Goal: Task Accomplishment & Management: Manage account settings

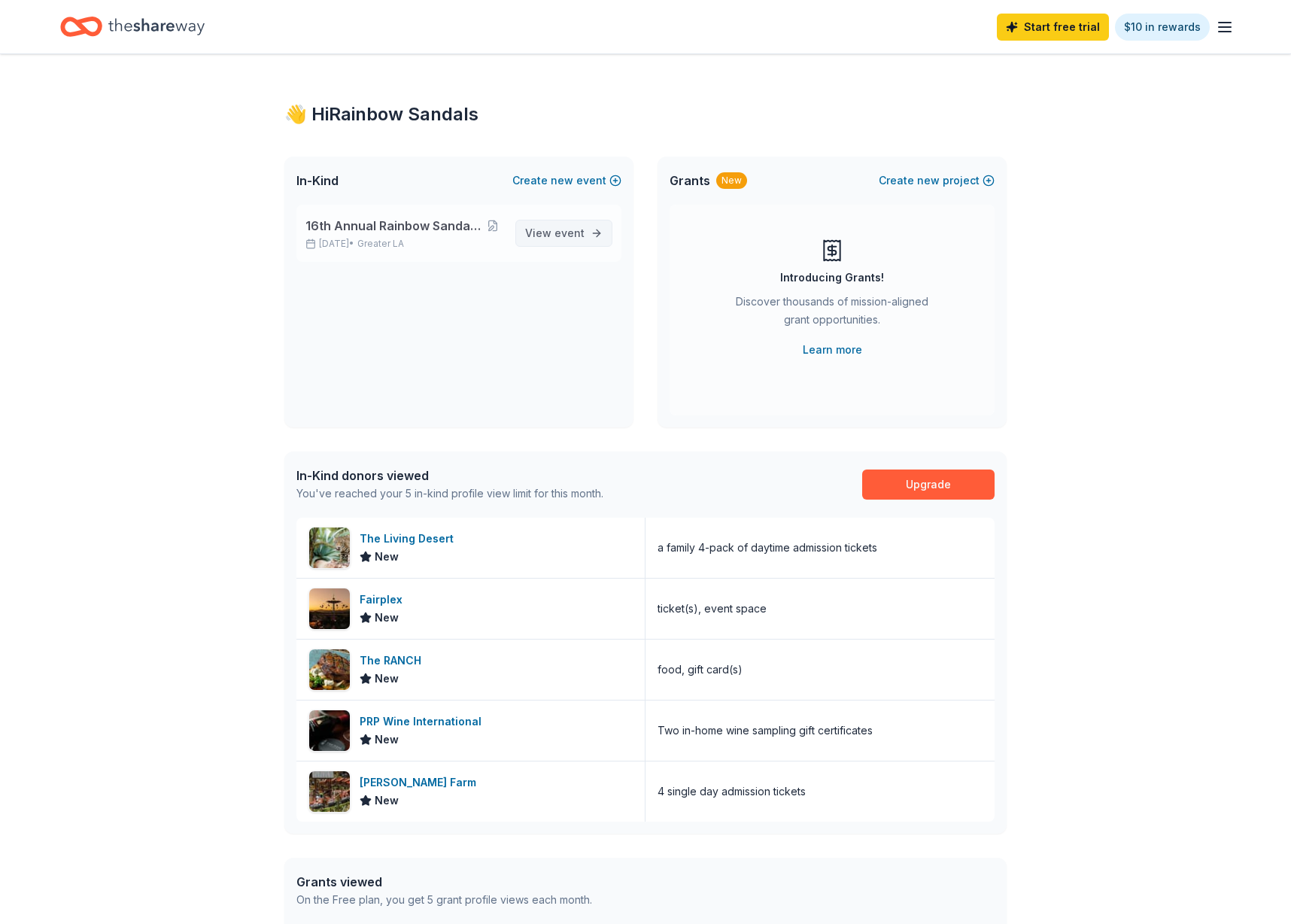
click at [546, 226] on span "View event" at bounding box center [554, 233] width 59 height 18
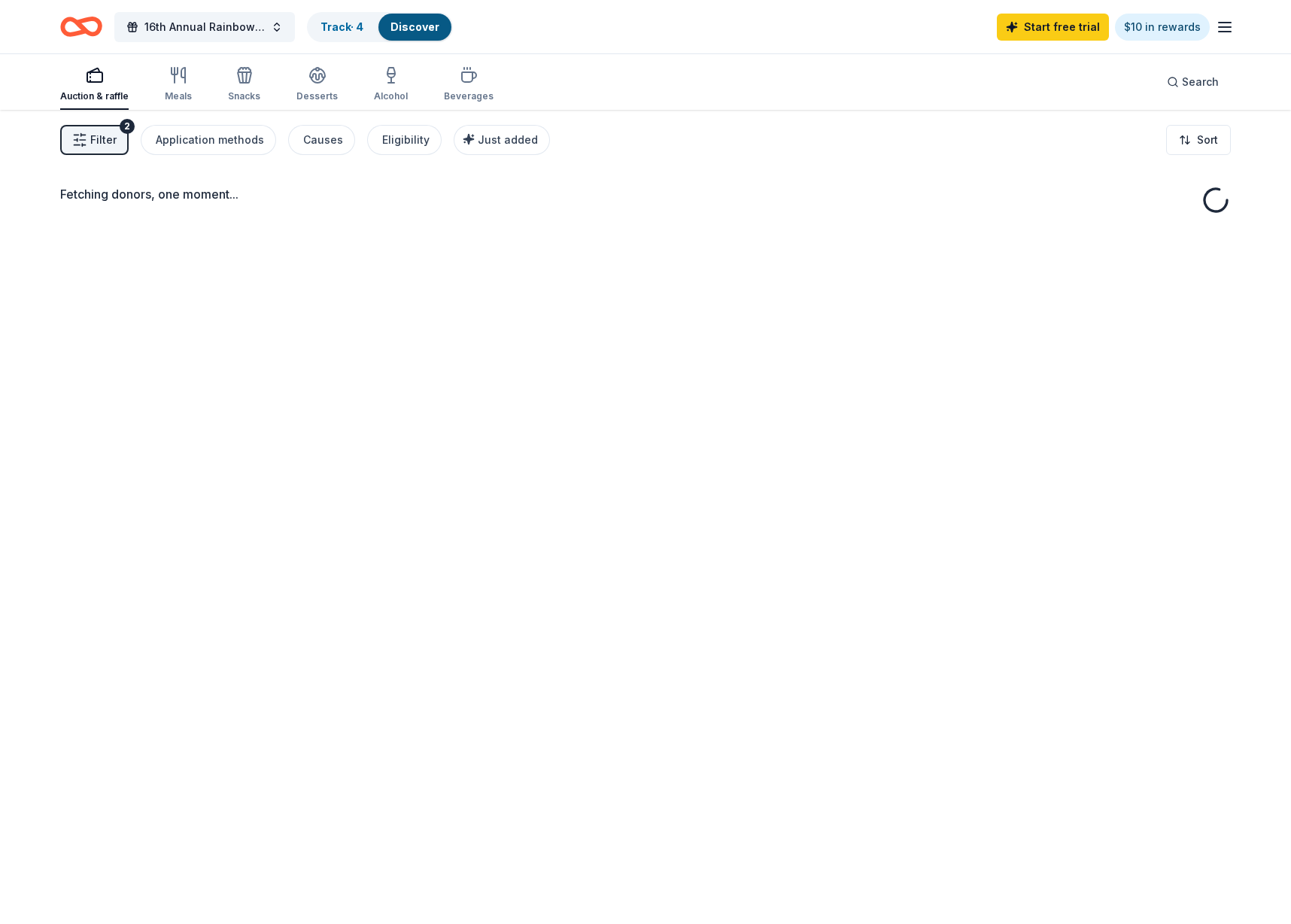
click at [1230, 27] on line "button" at bounding box center [1225, 27] width 12 height 0
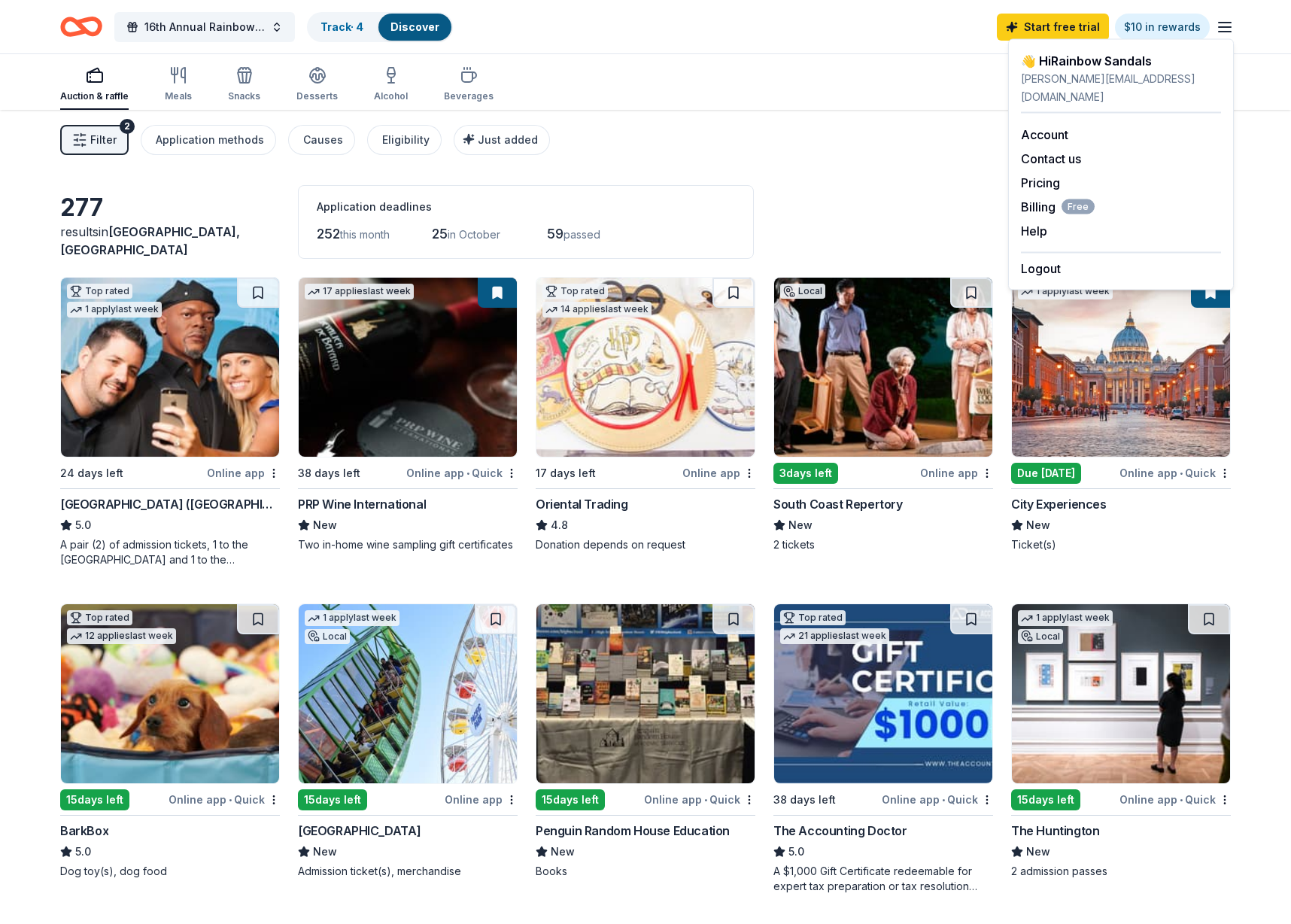
click at [754, 111] on div "Filter 2 Application methods Causes Eligibility Just added Sort" at bounding box center [646, 140] width 1291 height 60
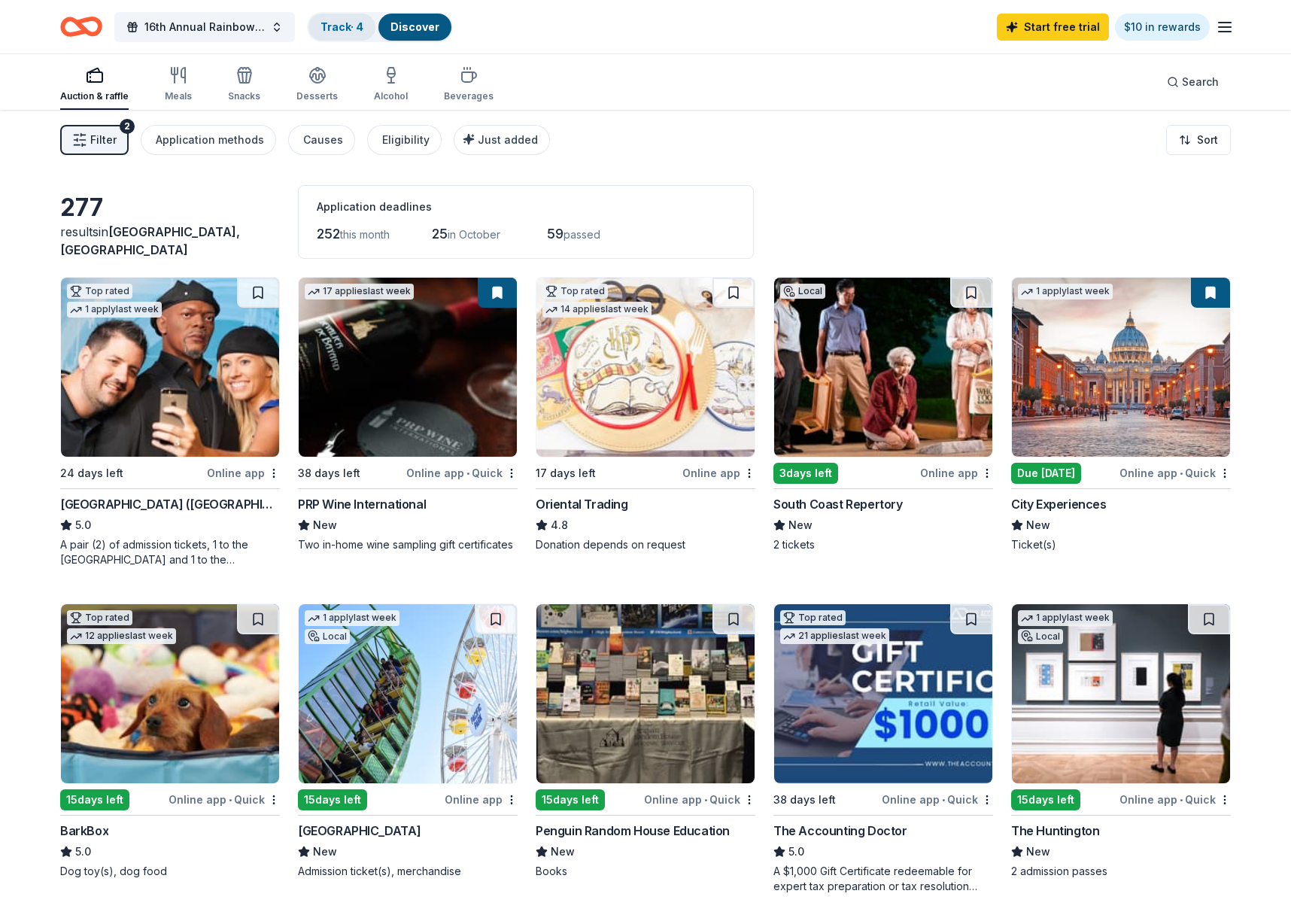
click at [340, 29] on link "Track · 4" at bounding box center [341, 26] width 43 height 13
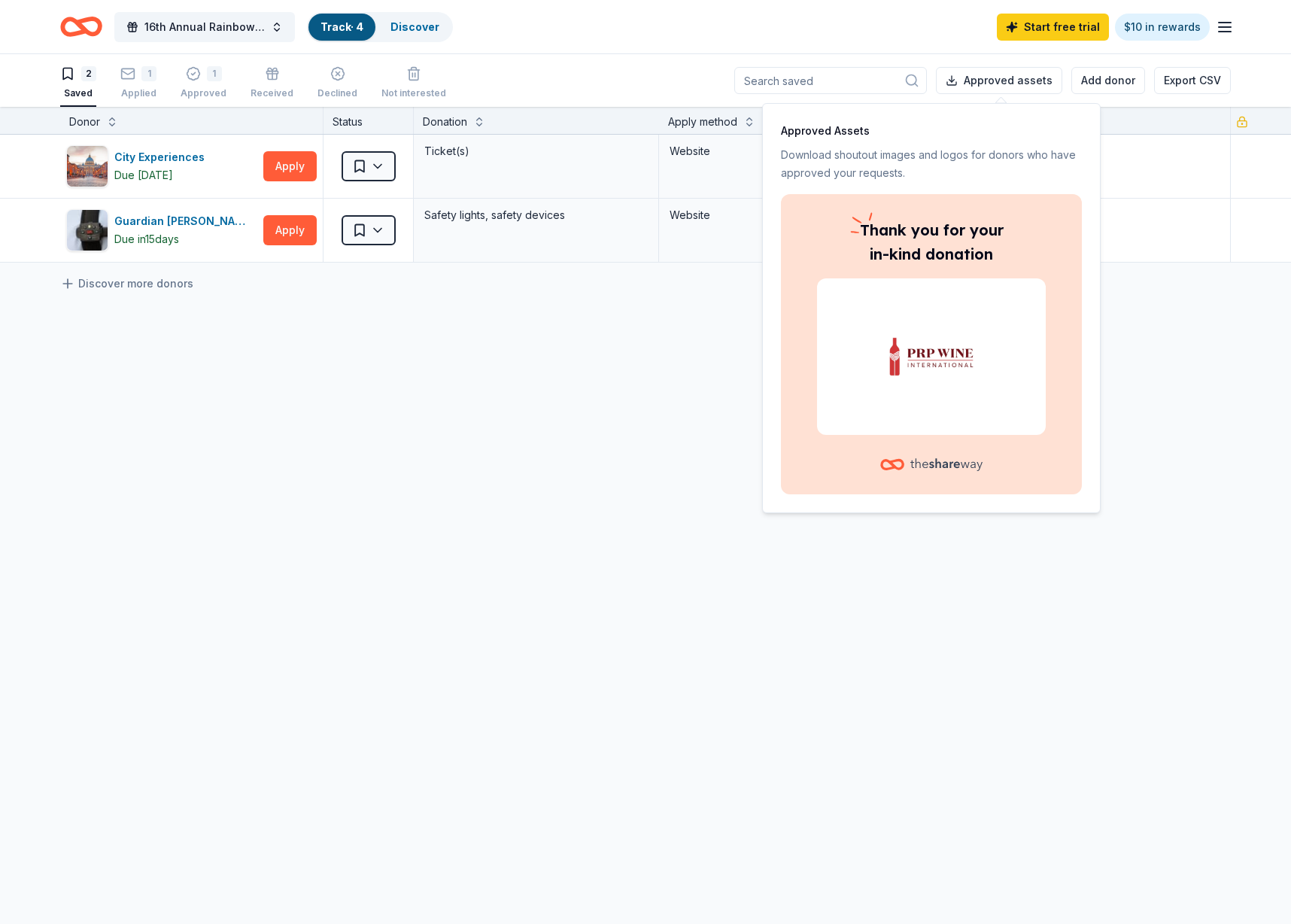
click at [932, 365] on img at bounding box center [931, 356] width 192 height 96
click at [846, 156] on p "Download shoutout images and logos for donors who have approved your requests." at bounding box center [930, 164] width 300 height 36
click at [1017, 81] on button "Approved assets" at bounding box center [998, 80] width 126 height 27
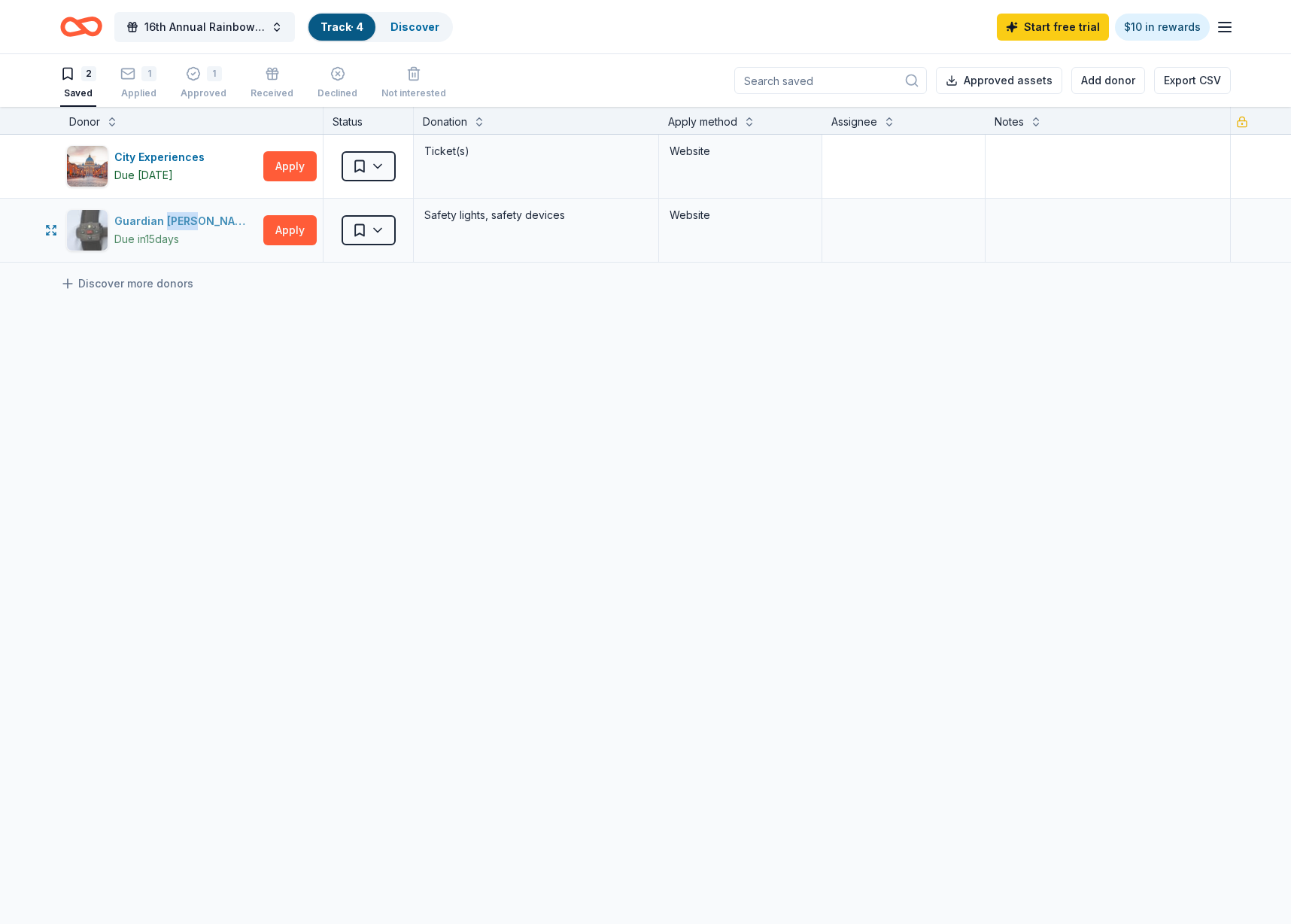
click at [204, 219] on div "Guardian [PERSON_NAME]" at bounding box center [185, 221] width 143 height 18
click at [349, 441] on div "City Experiences Due [DATE] Apply Saved Ticket(s) Website Guardian Angel Device…" at bounding box center [646, 340] width 1291 height 410
click at [1223, 36] on icon "button" at bounding box center [1225, 27] width 18 height 18
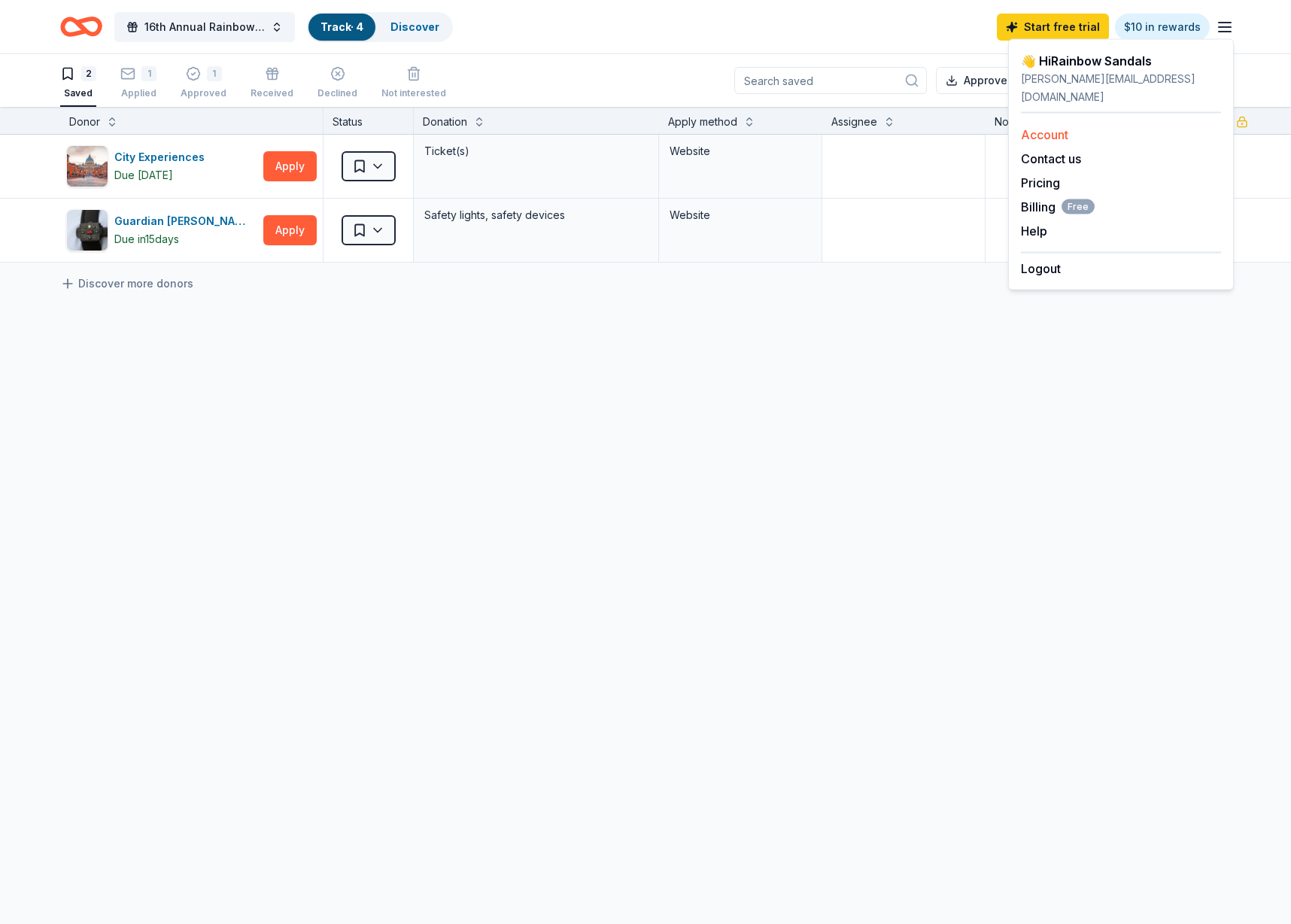
click at [1048, 127] on link "Account" at bounding box center [1044, 134] width 48 height 15
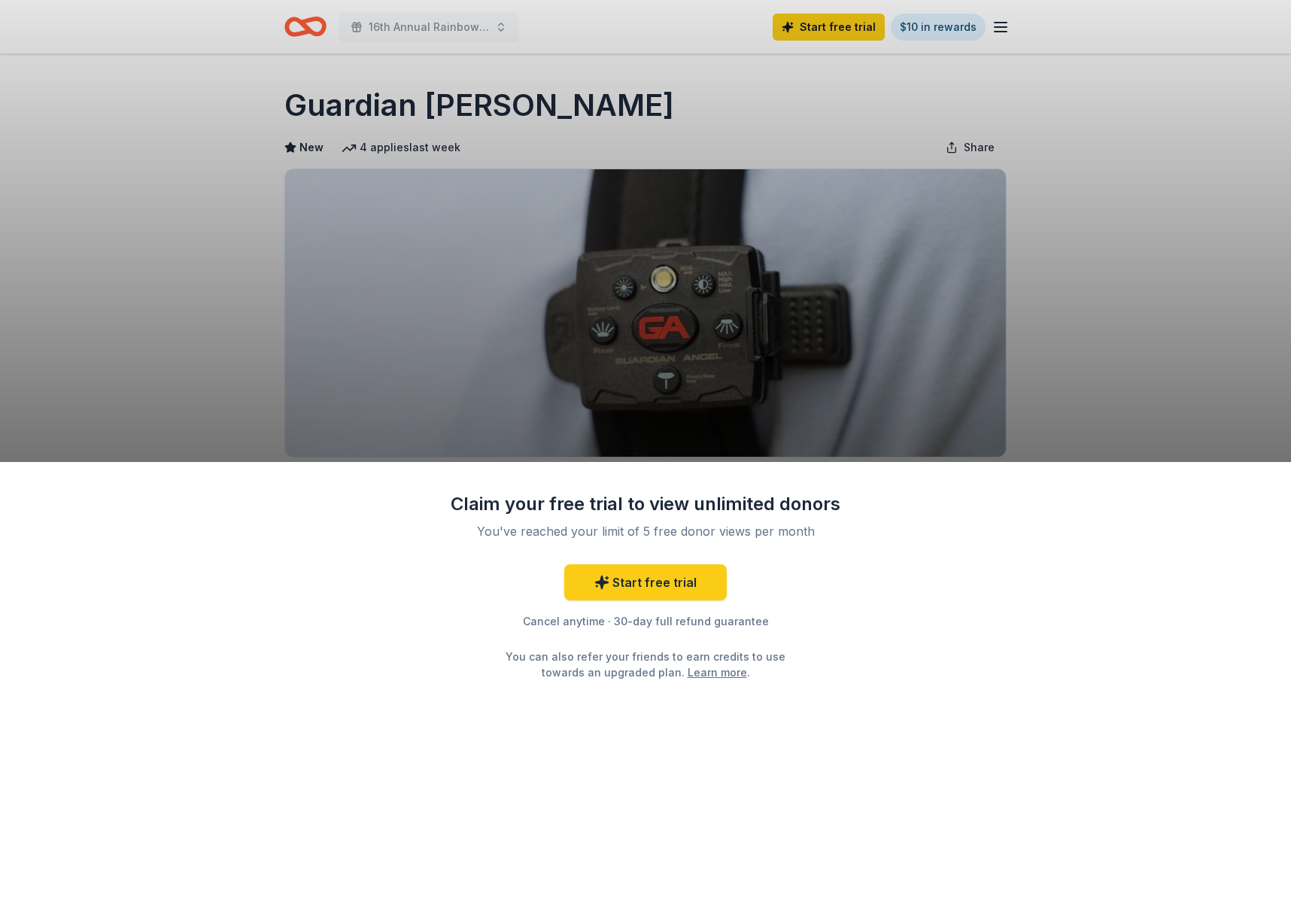
click at [646, 283] on div "Claim your free trial to view unlimited donors You've reached your limit of 5 f…" at bounding box center [646, 462] width 1291 height 924
click at [710, 587] on link "Start free trial" at bounding box center [646, 582] width 163 height 36
click at [666, 587] on link "Start free trial" at bounding box center [646, 582] width 163 height 36
